Goal: Information Seeking & Learning: Check status

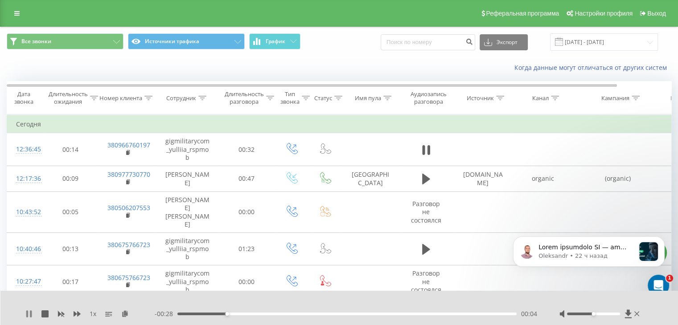
click at [29, 311] on icon at bounding box center [28, 314] width 7 height 7
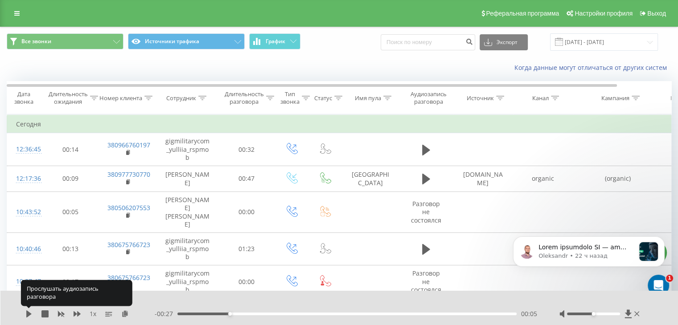
click at [29, 311] on icon at bounding box center [28, 314] width 7 height 7
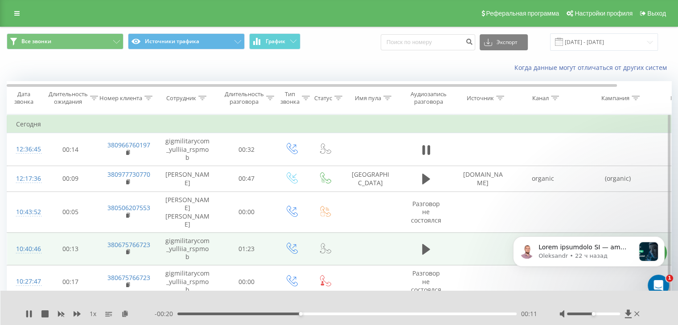
scroll to position [102, 0]
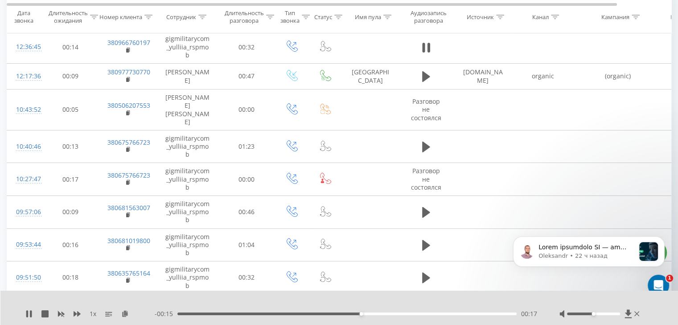
click at [24, 311] on div "1 x - 00:15 00:17 00:17" at bounding box center [339, 308] width 678 height 34
click at [36, 314] on div "1 x" at bounding box center [89, 314] width 129 height 9
click at [40, 315] on div "1 x" at bounding box center [89, 314] width 129 height 9
click at [26, 314] on icon at bounding box center [28, 314] width 7 height 7
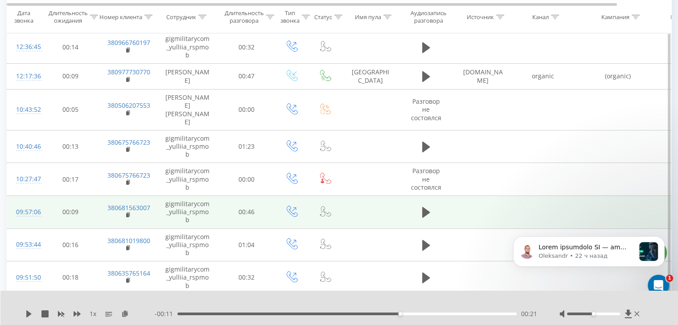
scroll to position [118, 0]
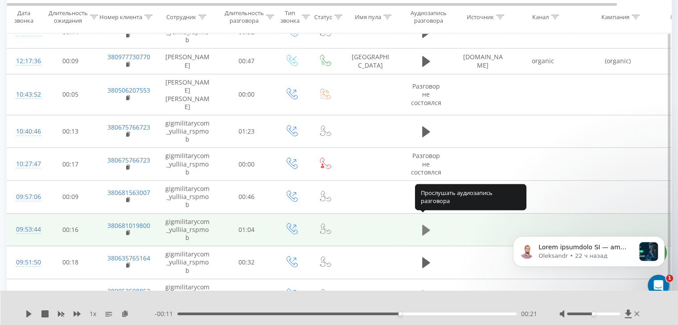
click at [426, 225] on icon at bounding box center [426, 230] width 8 height 11
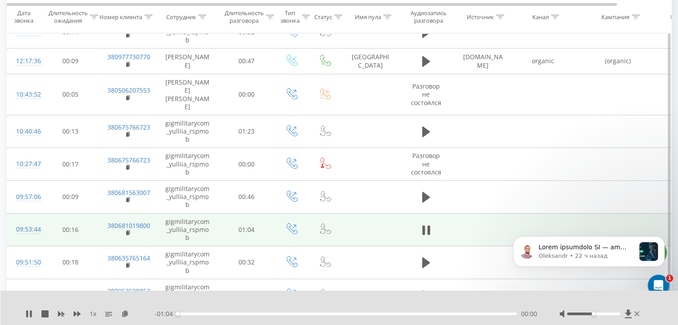
click at [426, 224] on icon at bounding box center [426, 230] width 8 height 12
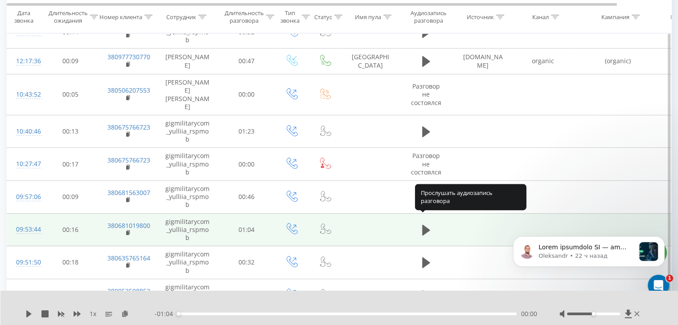
click at [426, 225] on icon at bounding box center [426, 230] width 8 height 11
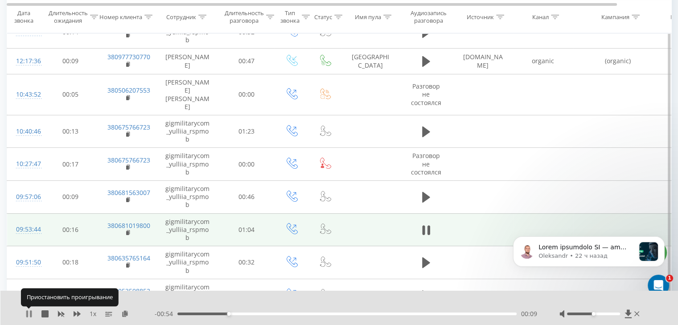
click at [30, 316] on icon at bounding box center [31, 314] width 2 height 7
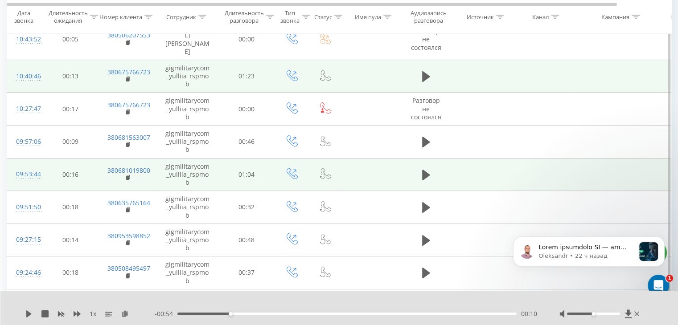
scroll to position [174, 0]
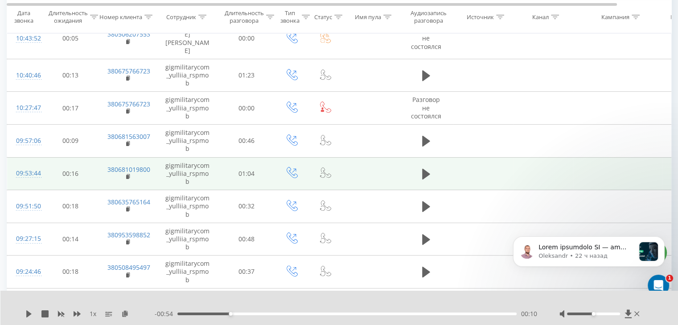
click at [28, 310] on div "1 x" at bounding box center [89, 314] width 129 height 9
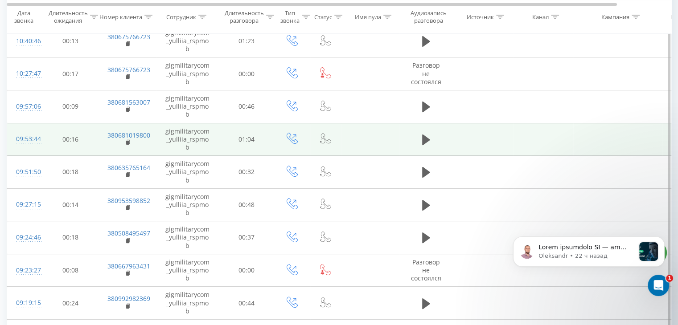
scroll to position [279, 0]
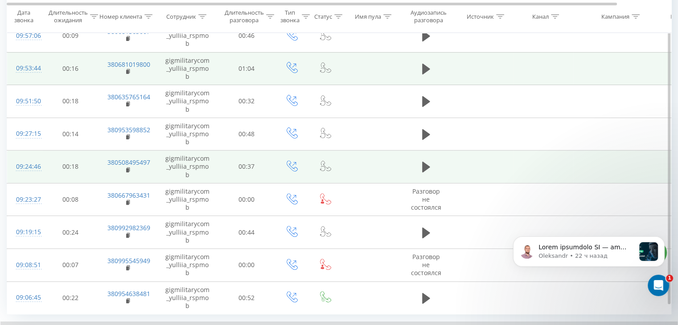
click at [422, 166] on td at bounding box center [425, 167] width 53 height 33
click at [428, 161] on icon at bounding box center [426, 167] width 8 height 12
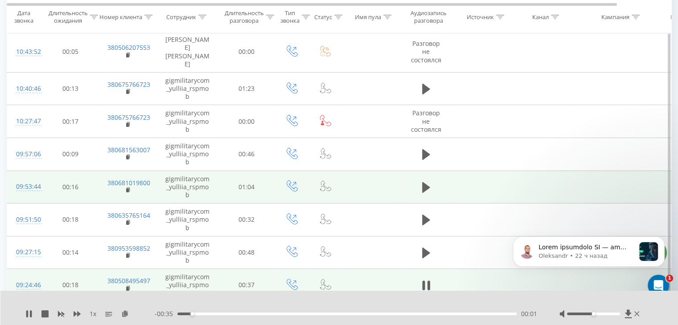
scroll to position [324, 0]
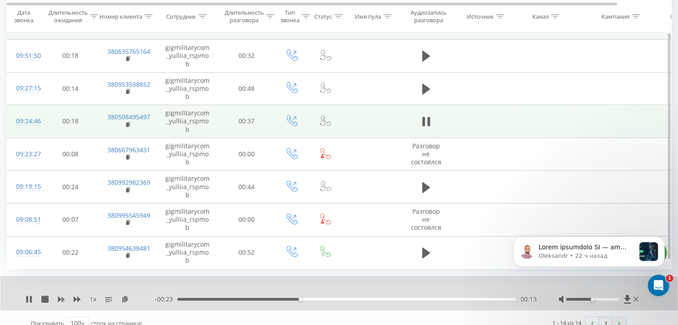
click at [623, 317] on link at bounding box center [618, 323] width 13 height 12
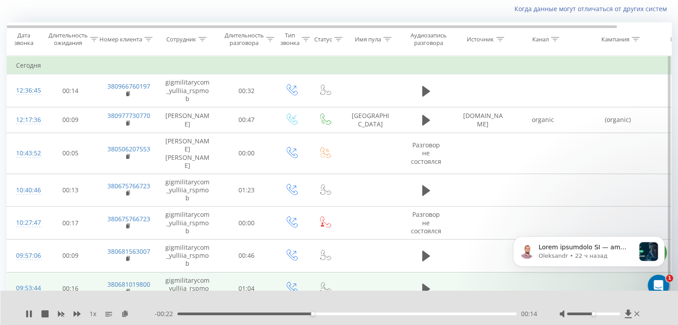
scroll to position [326, 0]
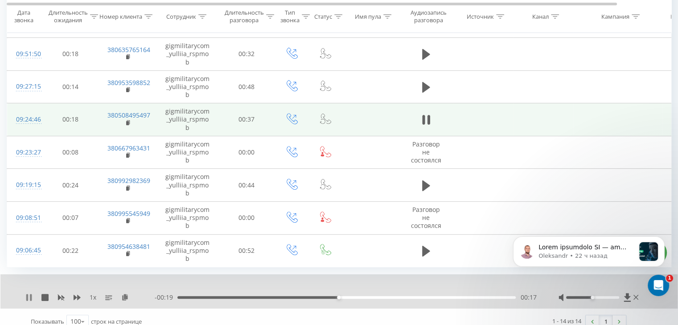
click at [31, 294] on icon at bounding box center [31, 297] width 2 height 7
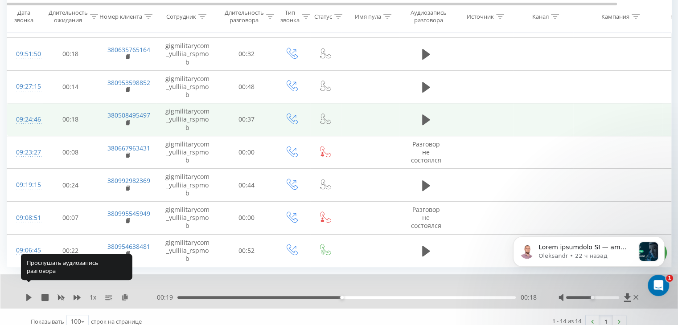
click at [31, 294] on icon at bounding box center [28, 297] width 7 height 7
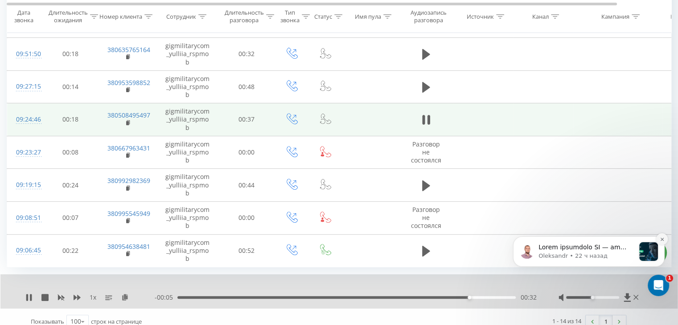
click at [663, 235] on button "Dismiss notification" at bounding box center [662, 240] width 12 height 12
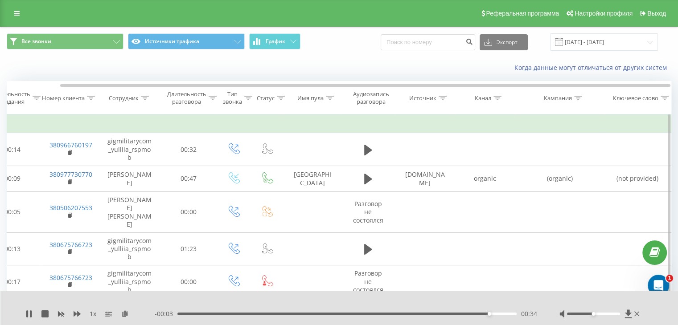
scroll to position [0, 0]
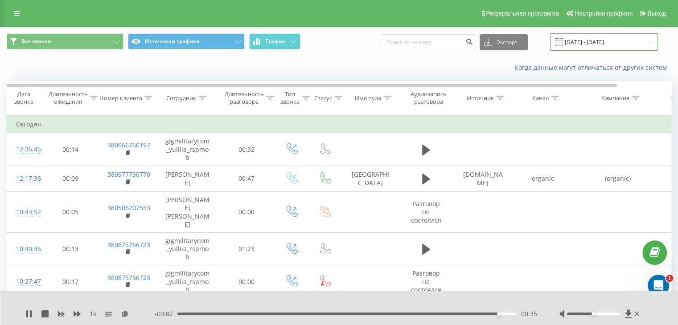
click at [632, 39] on input "21.08.2025 - 21.08.2025" at bounding box center [604, 41] width 108 height 17
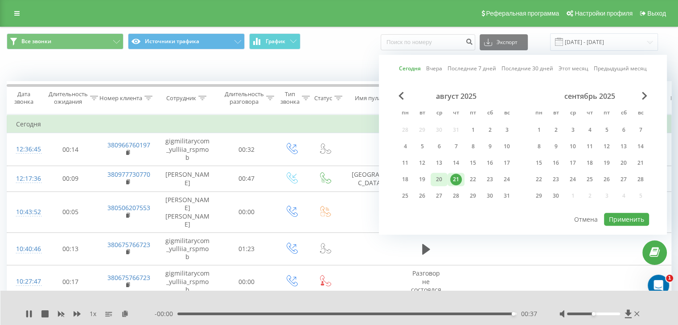
click at [442, 175] on div "20" at bounding box center [439, 180] width 12 height 12
click at [641, 213] on button "Применить" at bounding box center [626, 219] width 45 height 13
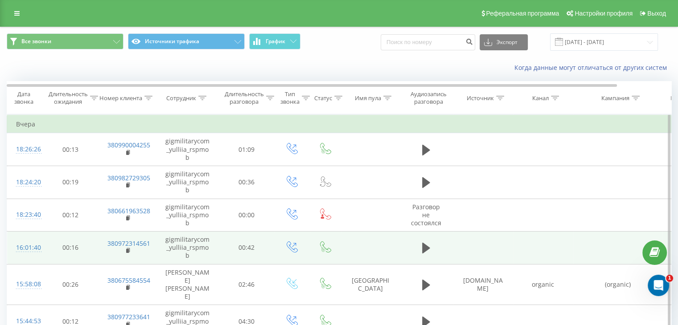
scroll to position [1, 0]
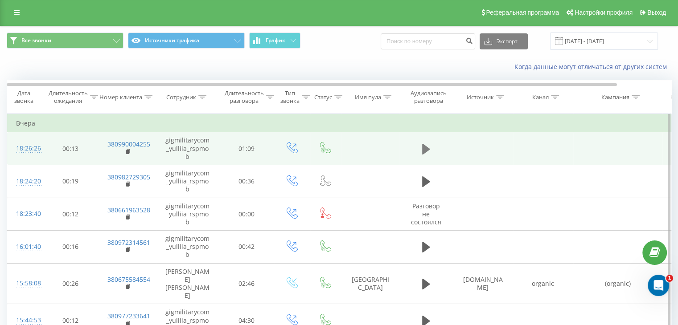
click at [424, 145] on icon at bounding box center [426, 148] width 8 height 11
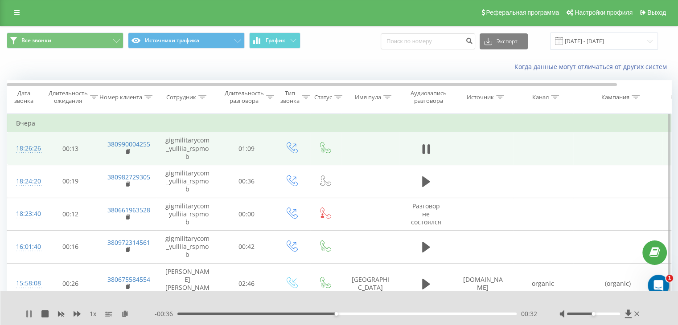
click at [29, 316] on icon at bounding box center [28, 314] width 7 height 7
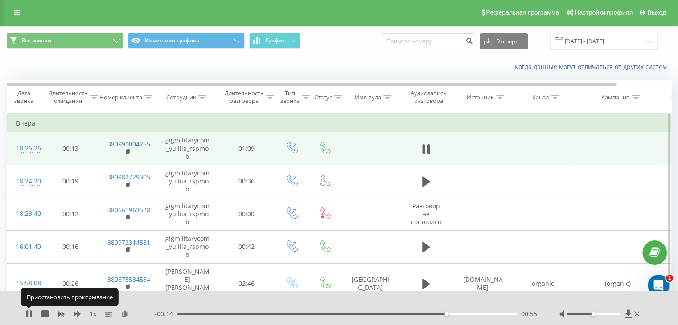
click at [29, 316] on icon at bounding box center [28, 314] width 7 height 7
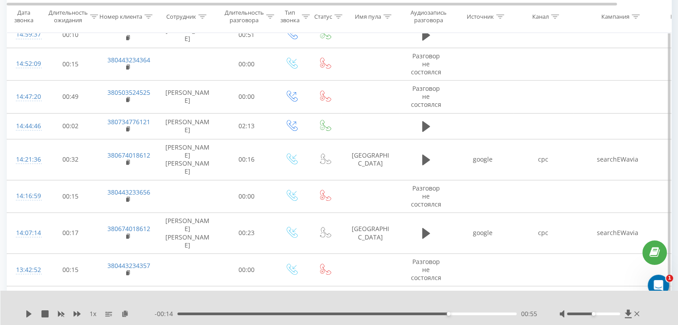
scroll to position [505, 0]
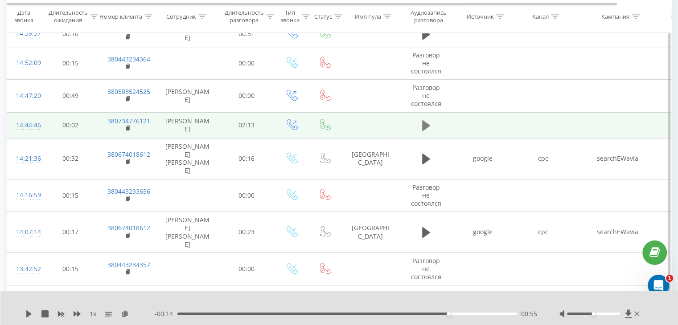
click at [428, 119] on icon at bounding box center [426, 125] width 8 height 12
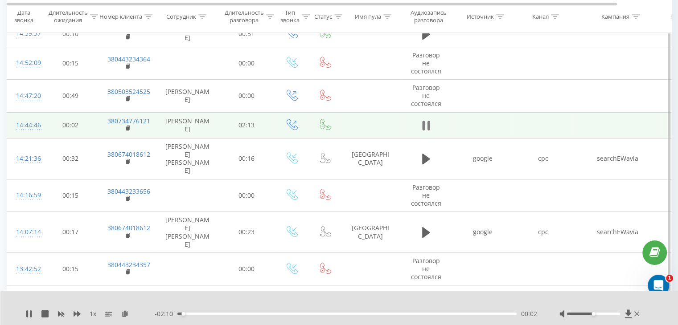
click at [428, 121] on icon at bounding box center [428, 126] width 3 height 10
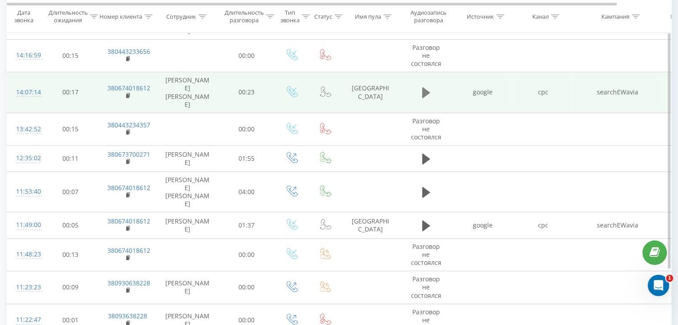
scroll to position [646, 0]
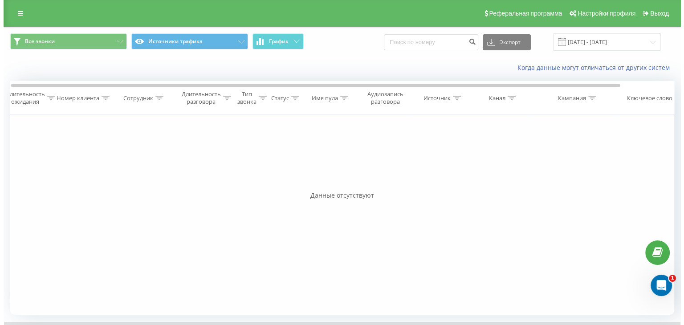
scroll to position [0, 47]
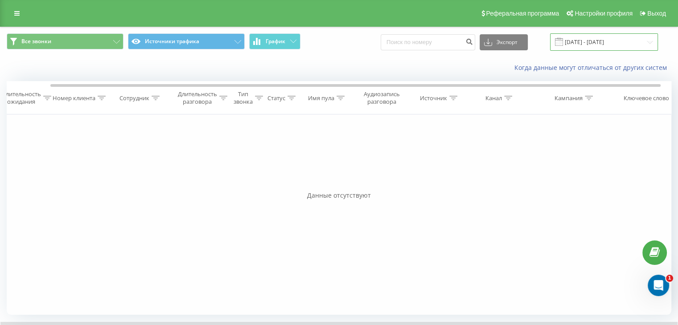
click at [633, 40] on input "[DATE] - [DATE]" at bounding box center [604, 41] width 108 height 17
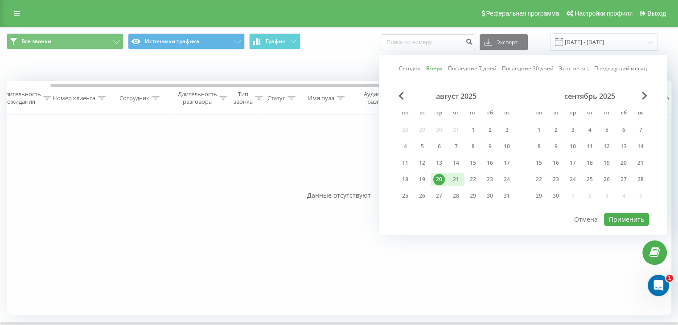
click at [462, 180] on div "21" at bounding box center [455, 179] width 17 height 13
click at [627, 217] on button "Применить" at bounding box center [626, 219] width 45 height 13
type input "21.08.2025 - 21.08.2025"
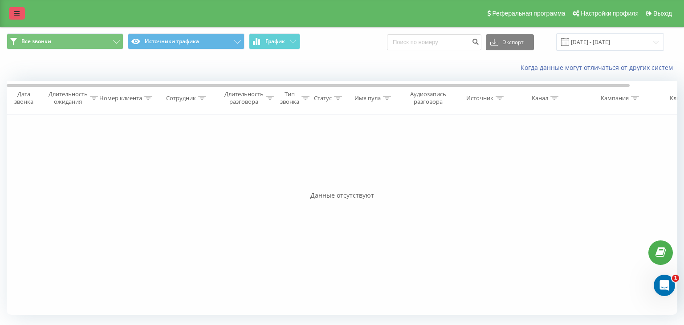
drag, startPoint x: 27, startPoint y: 15, endPoint x: 13, endPoint y: 16, distance: 13.4
click at [13, 16] on div "Реферальная программа Настройки профиля Выход" at bounding box center [342, 13] width 684 height 27
click at [13, 16] on link at bounding box center [17, 13] width 16 height 12
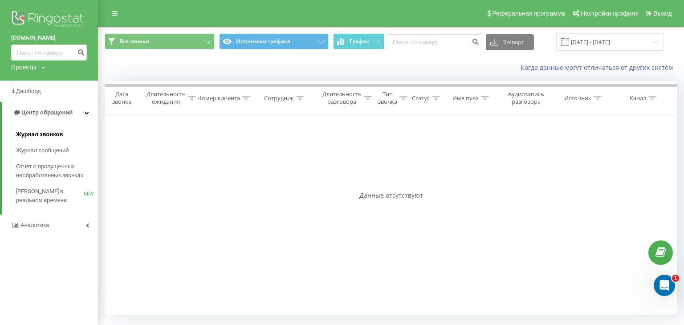
click at [74, 132] on link "Журнал звонков" at bounding box center [57, 135] width 82 height 16
